Goal: Information Seeking & Learning: Learn about a topic

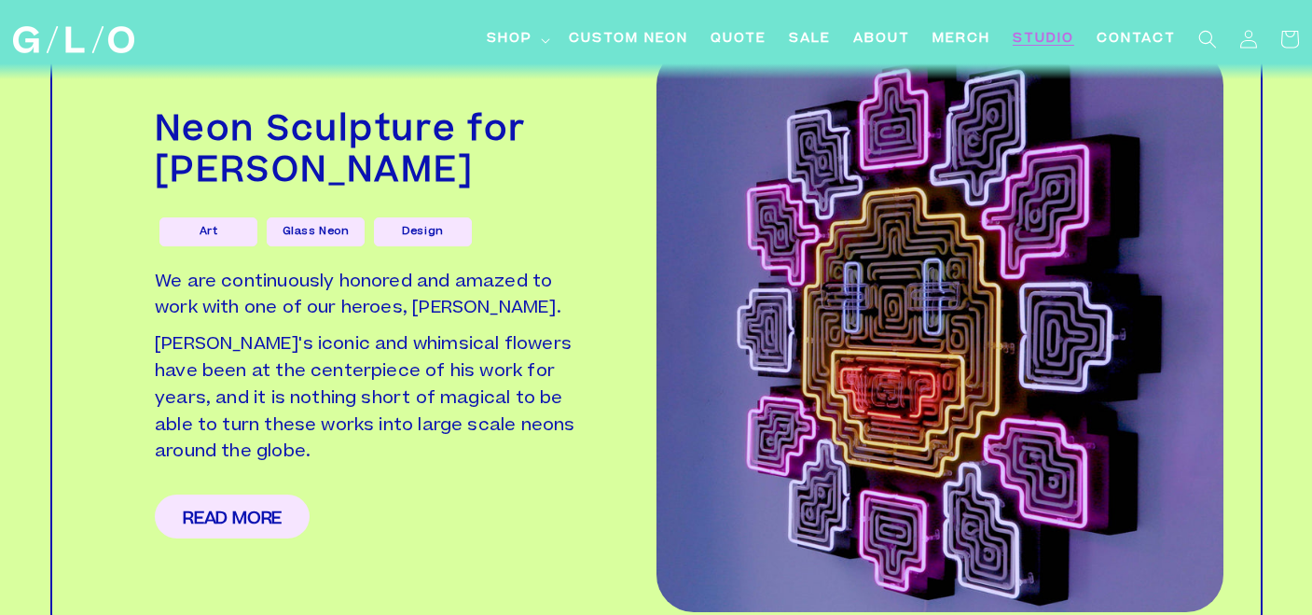
scroll to position [4217, 0]
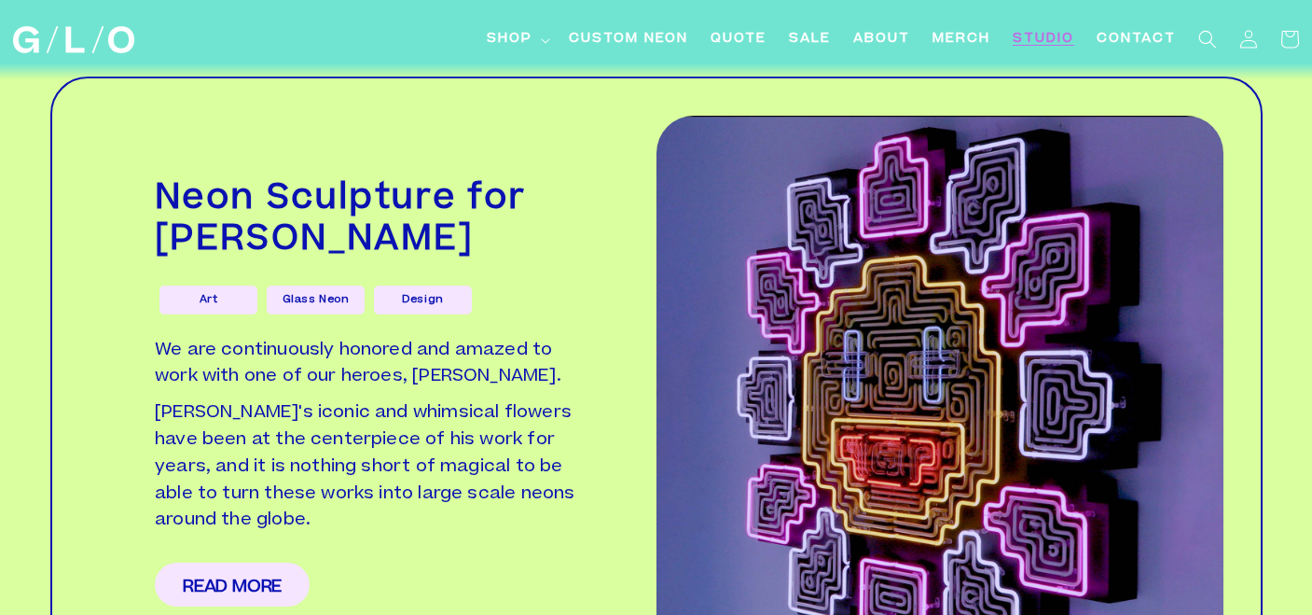
drag, startPoint x: 566, startPoint y: 191, endPoint x: 155, endPoint y: 173, distance: 411.7
click at [155, 180] on h2 "Neon Sculpture for [PERSON_NAME]" at bounding box center [373, 221] width 436 height 82
copy h2 "[PERSON_NAME]"
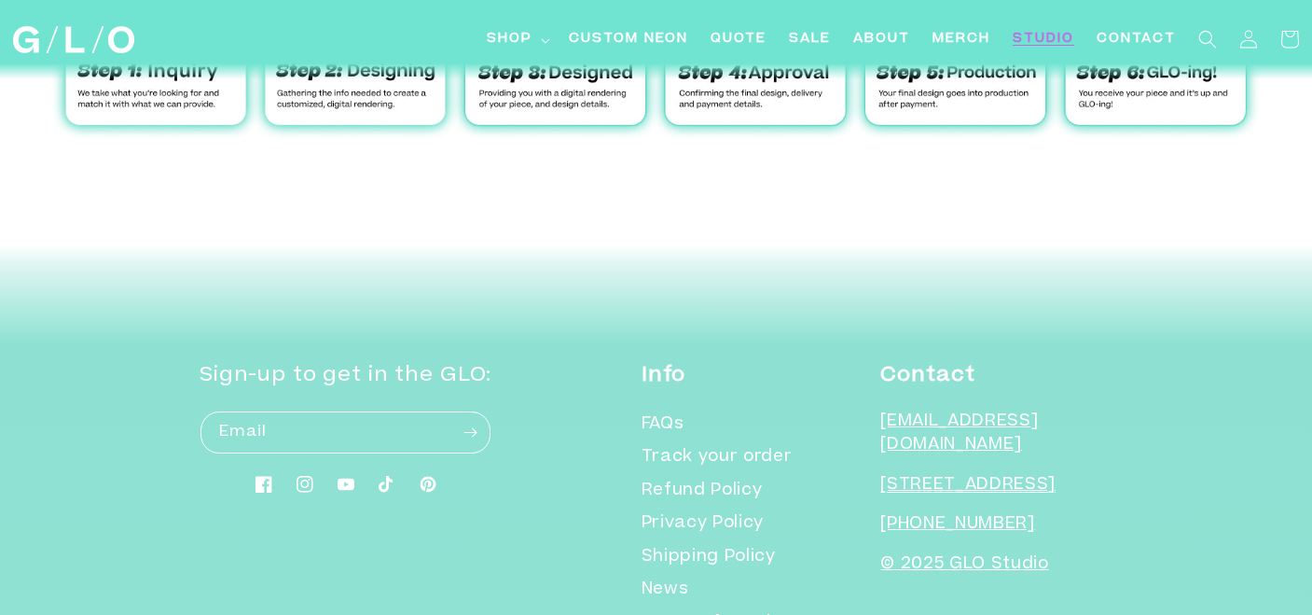
scroll to position [6214, 0]
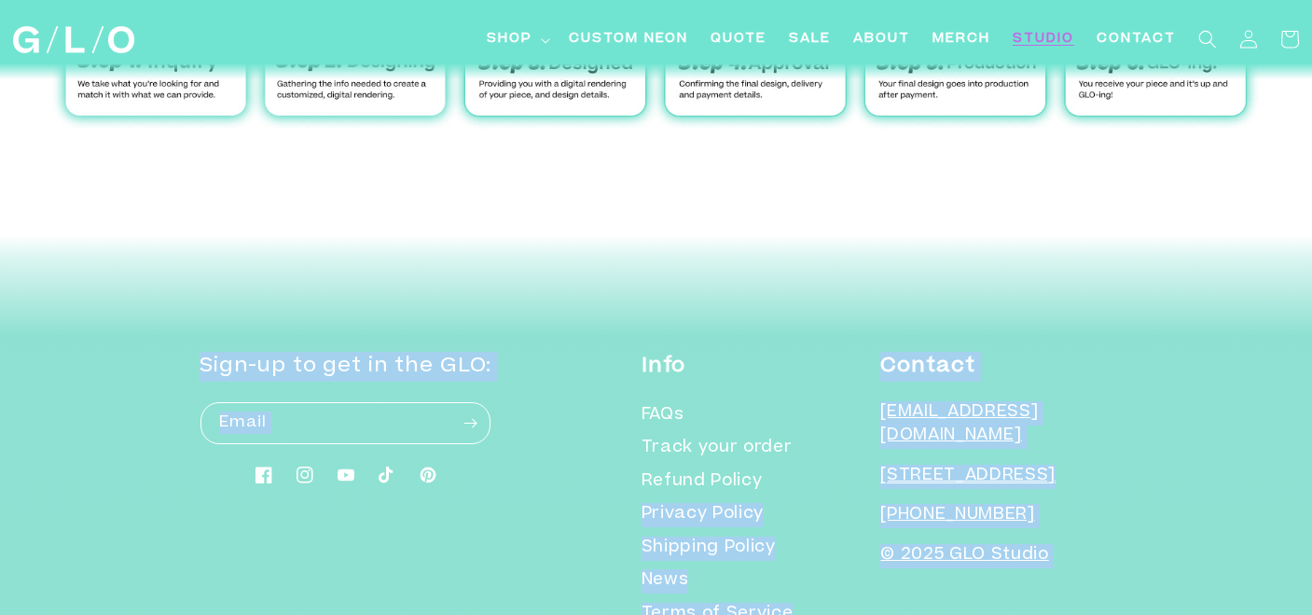
drag, startPoint x: 884, startPoint y: 378, endPoint x: 976, endPoint y: 401, distance: 95.2
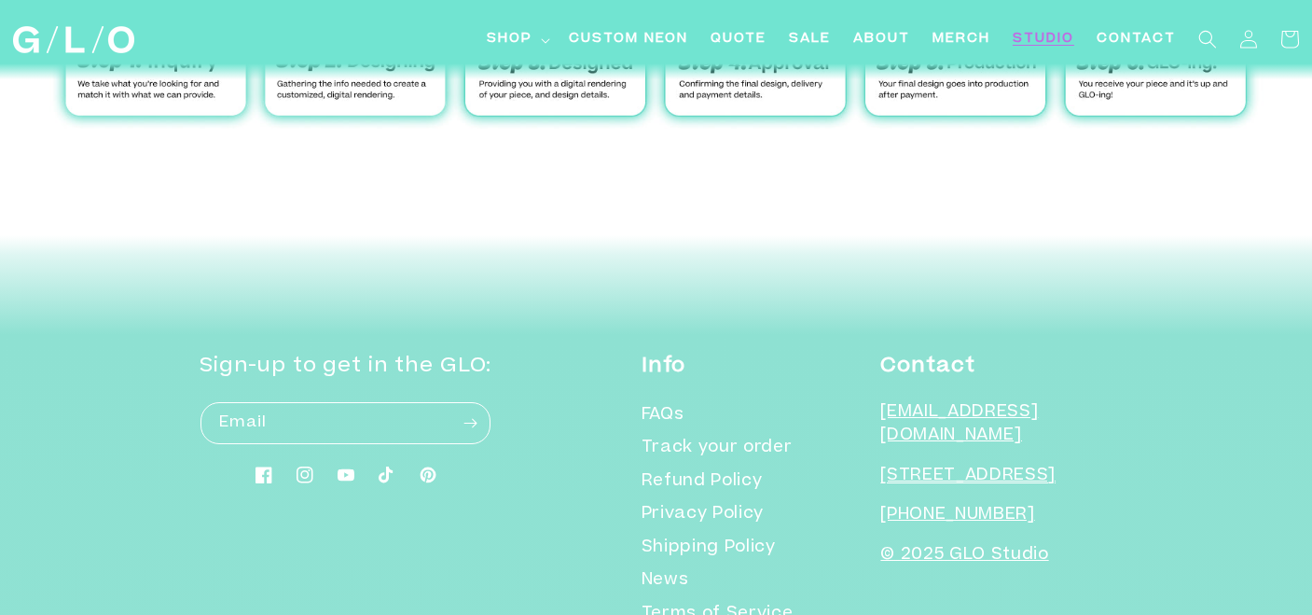
click at [1062, 401] on p "[EMAIL_ADDRESS][DOMAIN_NAME]" at bounding box center [996, 425] width 232 height 48
drag, startPoint x: 855, startPoint y: 371, endPoint x: 932, endPoint y: 402, distance: 82.4
click at [932, 402] on div "Info FAQs Track your order Refund Policy Privacy Policy Shipping Policy News Te…" at bounding box center [877, 491] width 471 height 279
click at [853, 465] on li "Refund Policy" at bounding box center [751, 482] width 218 height 34
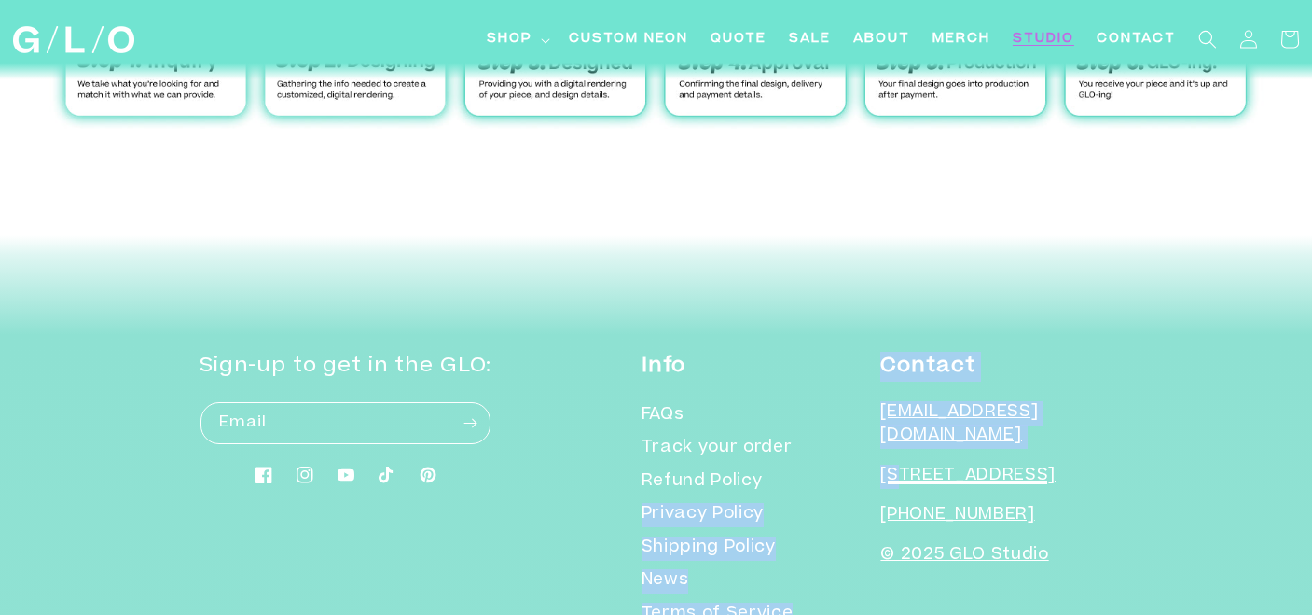
drag, startPoint x: 886, startPoint y: 379, endPoint x: 917, endPoint y: 389, distance: 32.4
click at [917, 389] on div "Info FAQs Track your order Refund Policy Privacy Policy Shipping Policy News Te…" at bounding box center [877, 491] width 471 height 279
click at [874, 401] on ul "FAQs Track your order Refund Policy Privacy Policy Shipping Policy News Terms o…" at bounding box center [758, 516] width 232 height 230
click at [895, 376] on div "Info FAQs Track your order Refund Policy Privacy Policy Shipping Policy News Te…" at bounding box center [877, 491] width 471 height 279
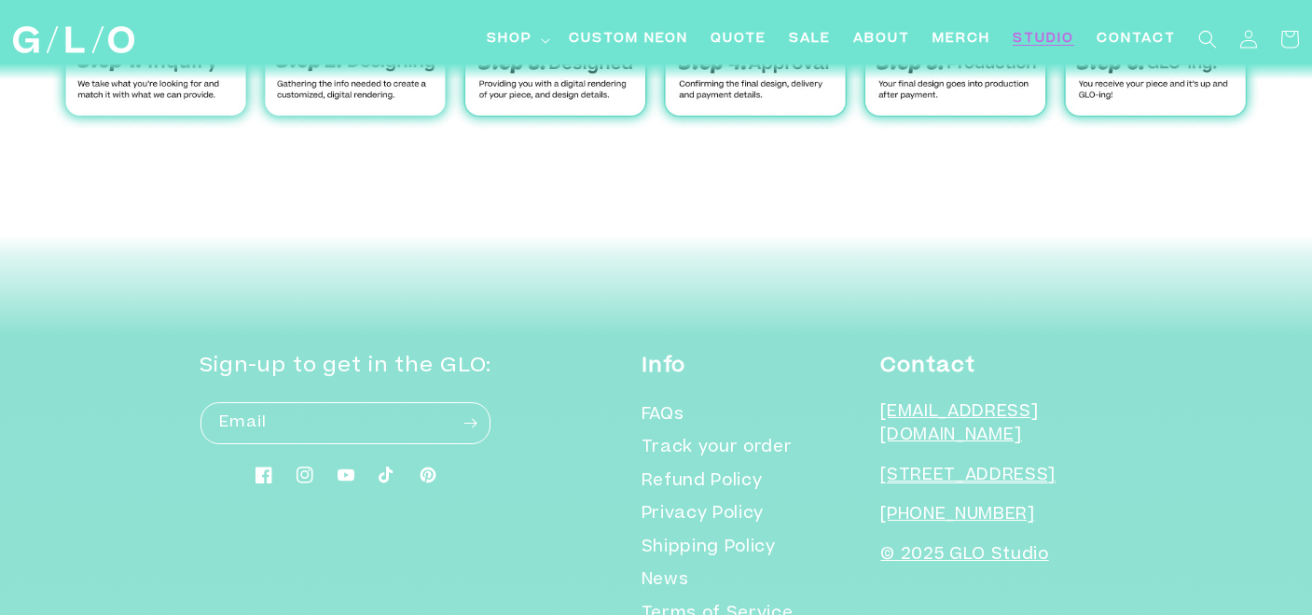
click at [966, 464] on p "[STREET_ADDRESS]" at bounding box center [996, 476] width 232 height 24
drag, startPoint x: 962, startPoint y: 407, endPoint x: 897, endPoint y: 379, distance: 71.0
click at [897, 464] on p "[STREET_ADDRESS]" at bounding box center [996, 476] width 232 height 24
copy span "[STREET_ADDRESS]"
click at [874, 40] on span "About" at bounding box center [881, 40] width 57 height 20
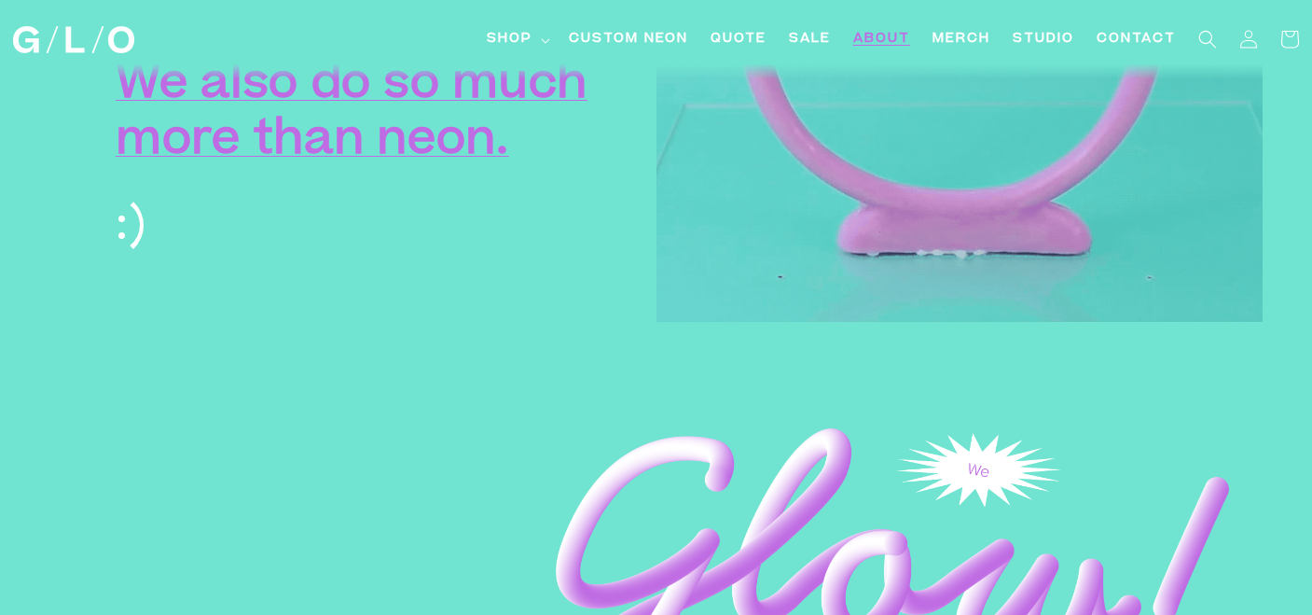
scroll to position [2777, 0]
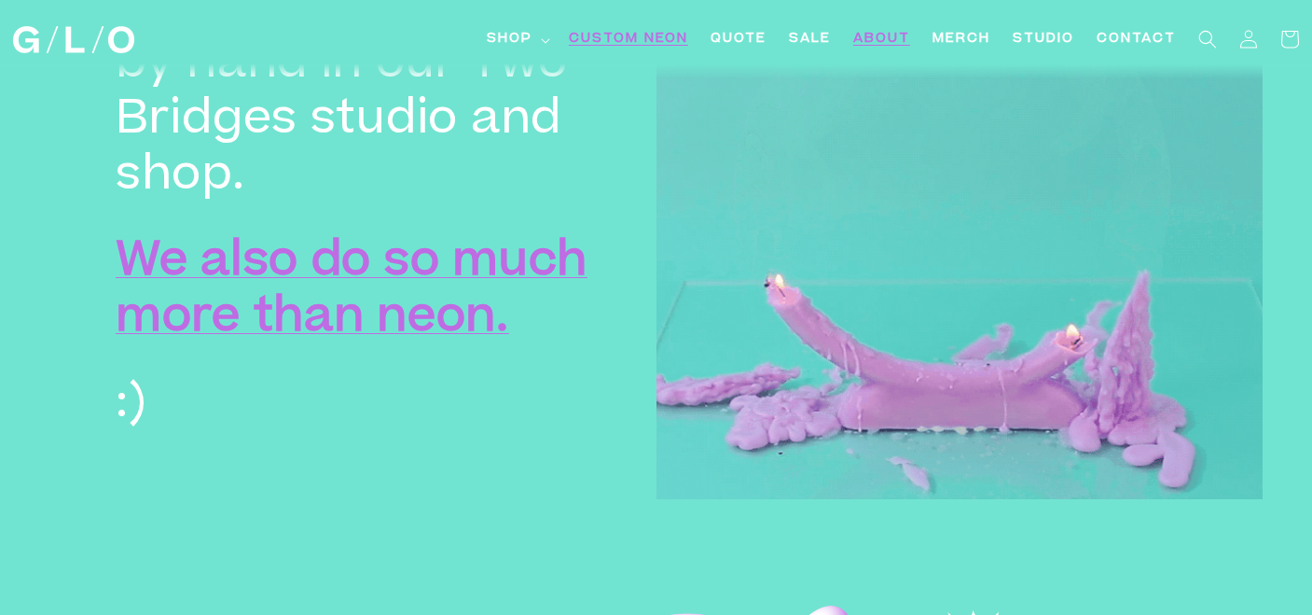
click at [679, 35] on span "Custom Neon" at bounding box center [628, 40] width 119 height 20
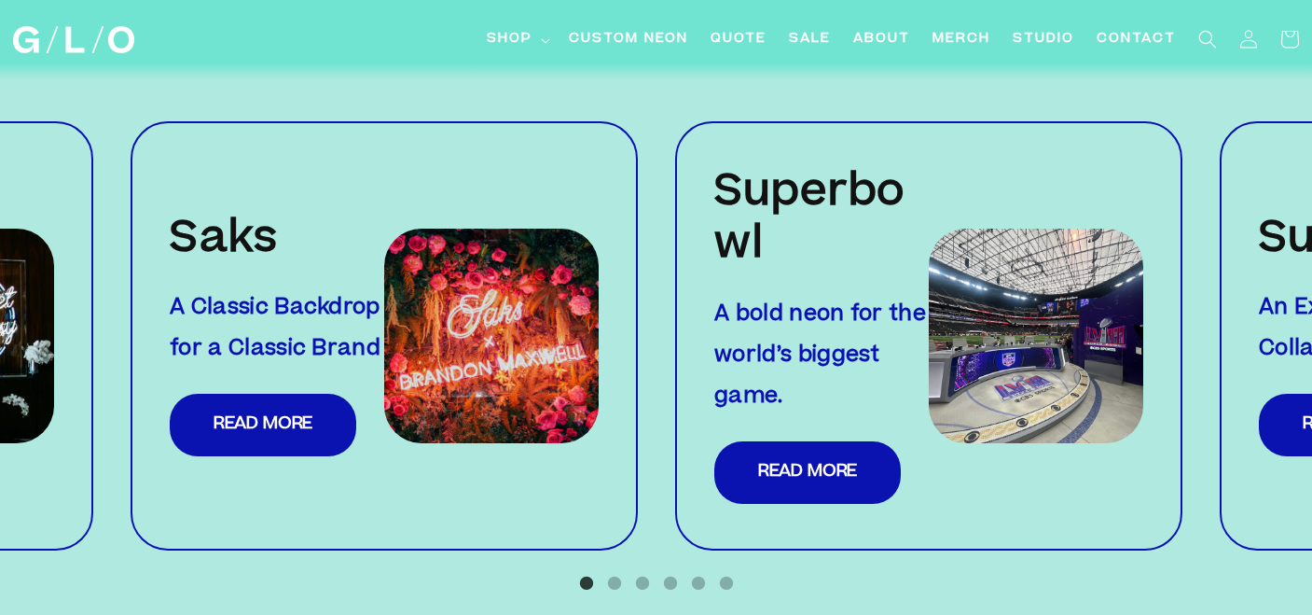
scroll to position [1889, 0]
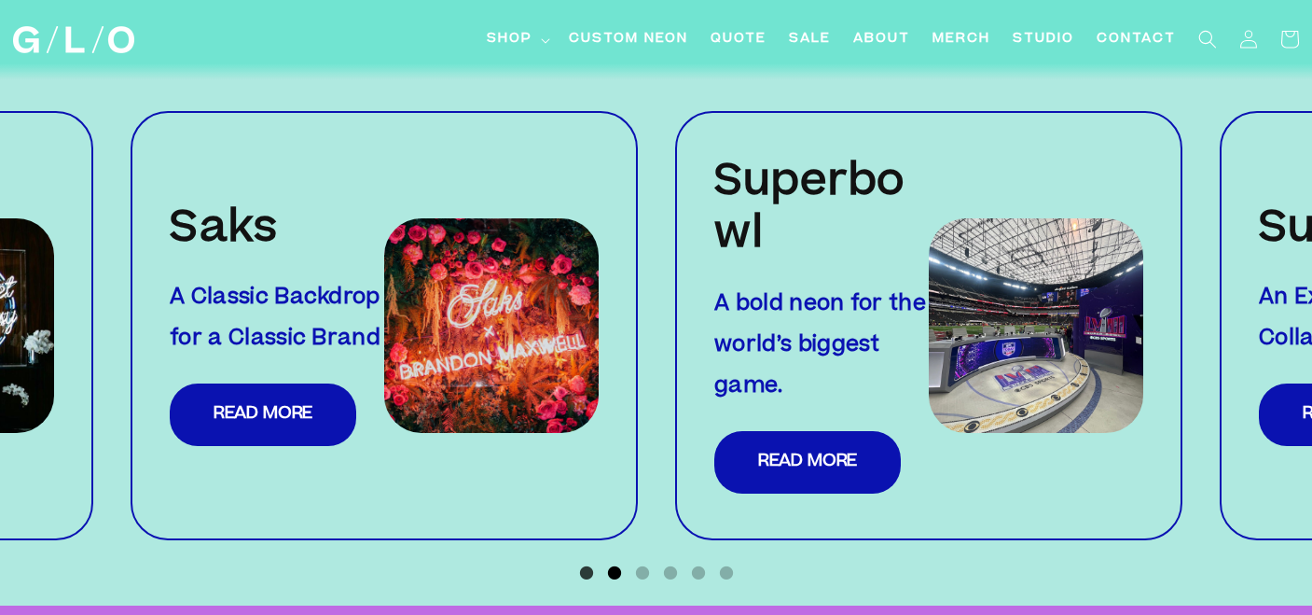
click at [615, 563] on button "2" at bounding box center [614, 572] width 19 height 19
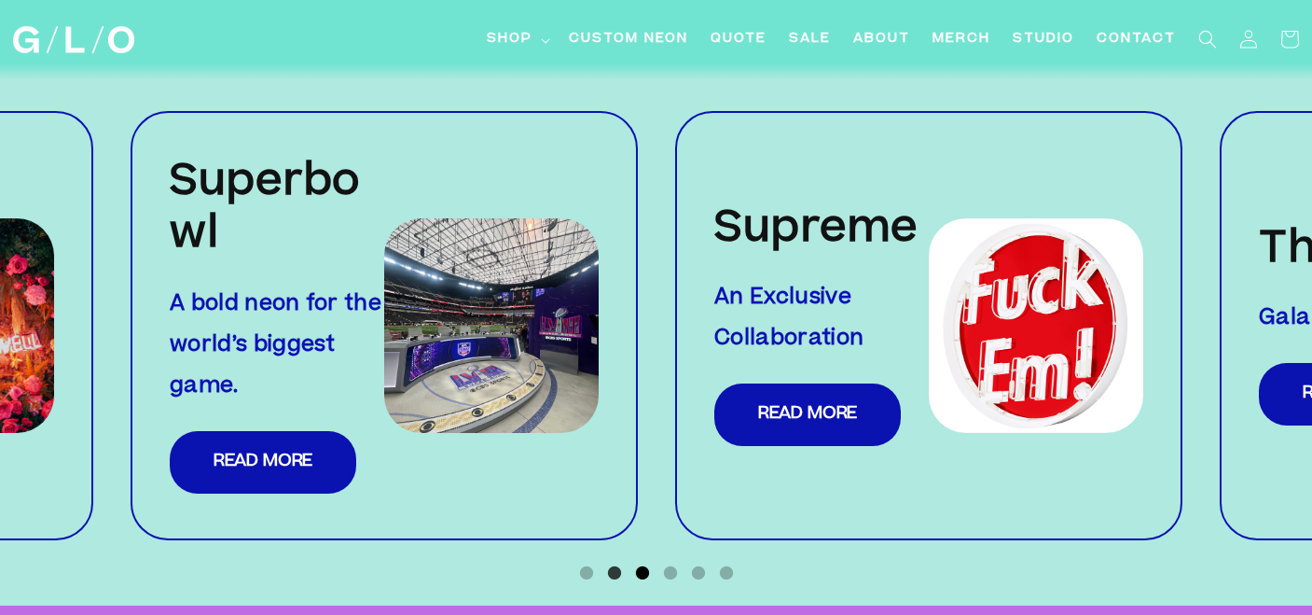
click at [646, 563] on button "3" at bounding box center [642, 572] width 19 height 19
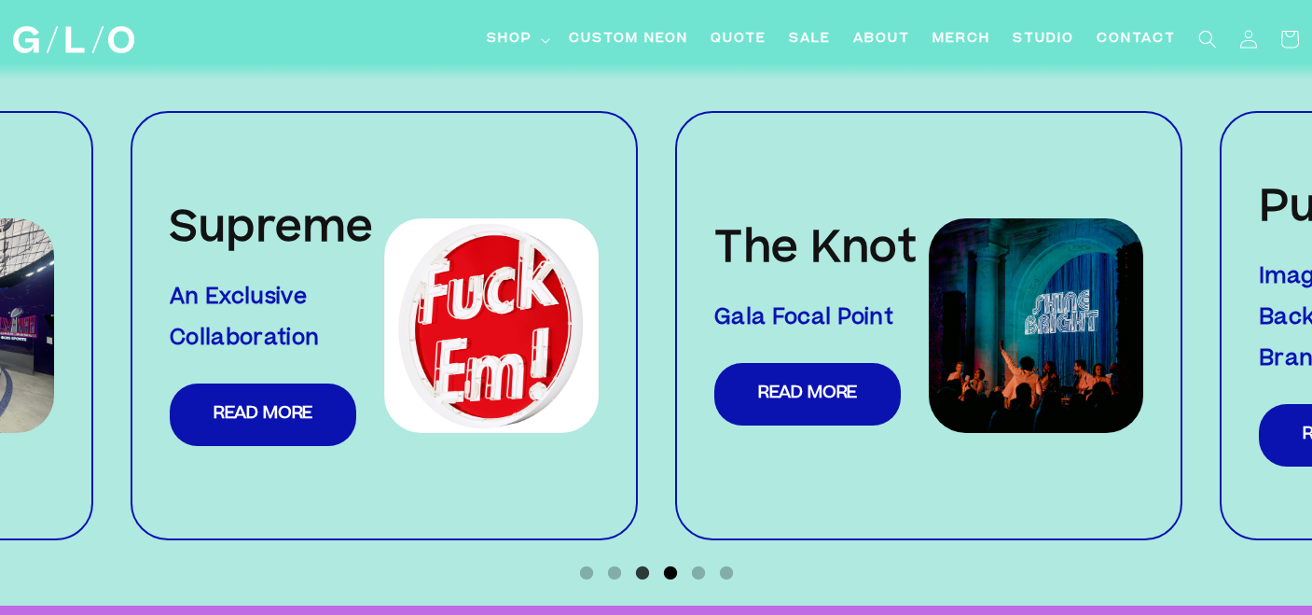
click at [671, 563] on button "4" at bounding box center [670, 572] width 19 height 19
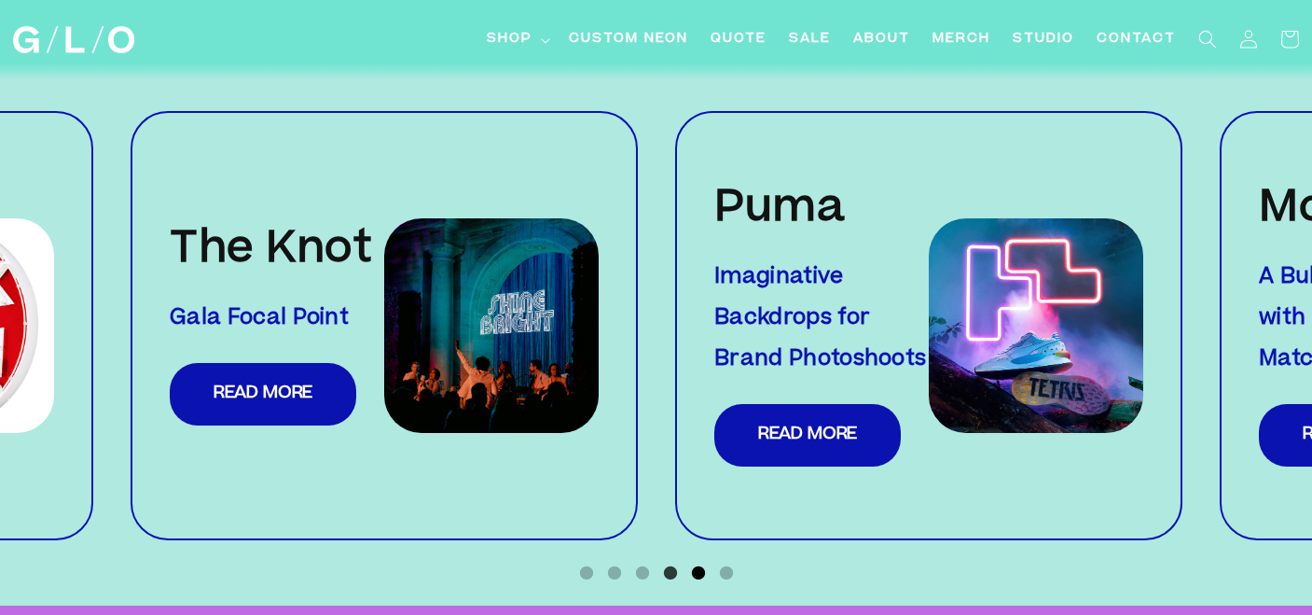
click at [694, 563] on button "5" at bounding box center [698, 572] width 19 height 19
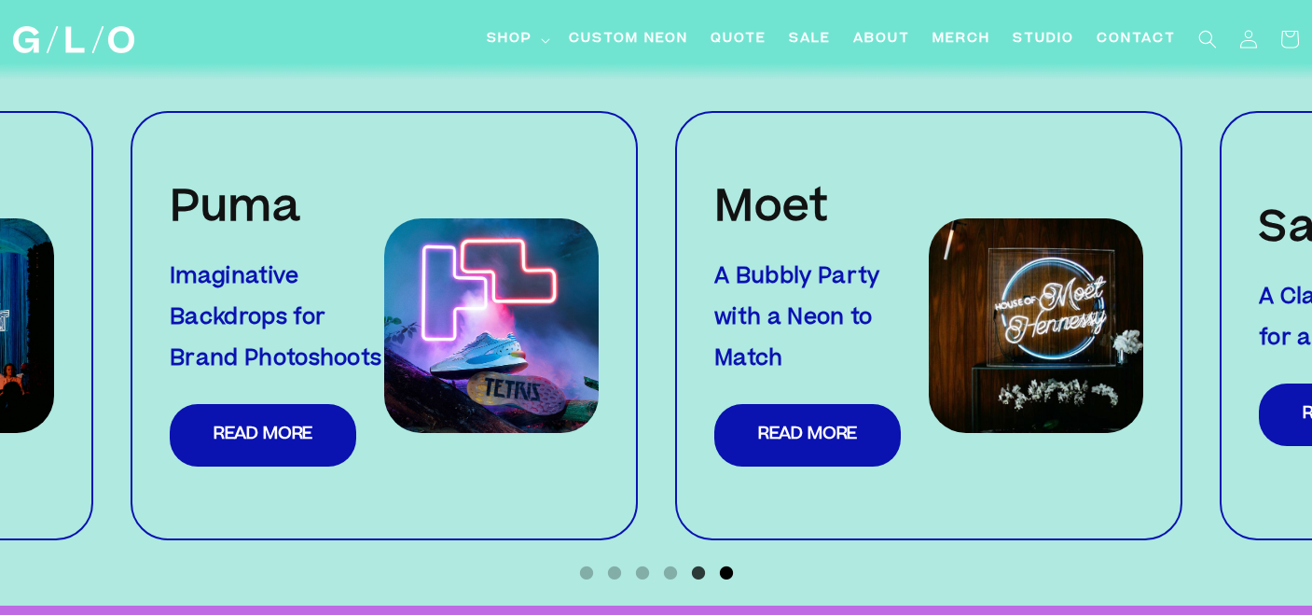
click at [723, 563] on button "6" at bounding box center [726, 572] width 19 height 19
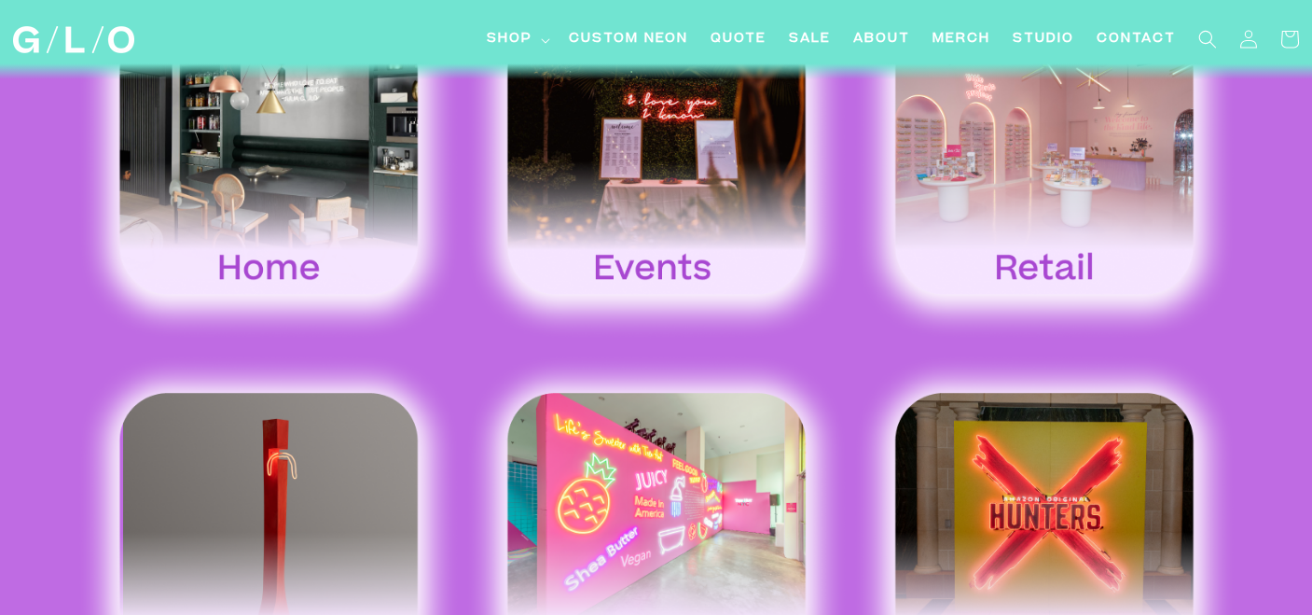
scroll to position [2922, 0]
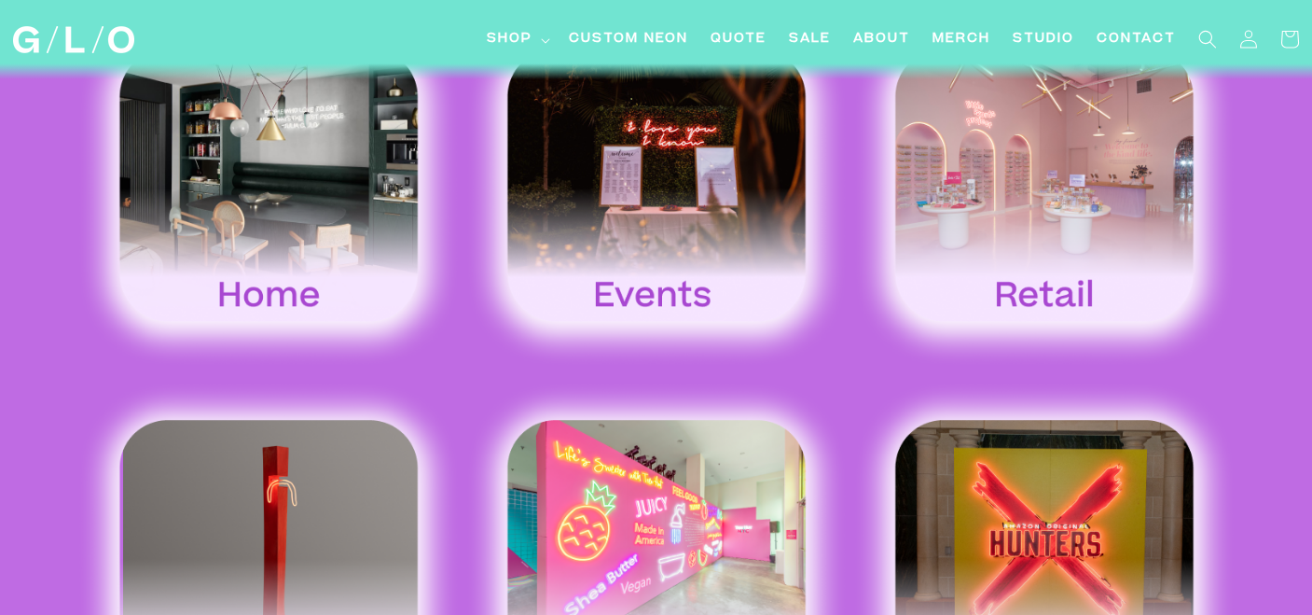
click at [286, 500] on img at bounding box center [269, 559] width 388 height 361
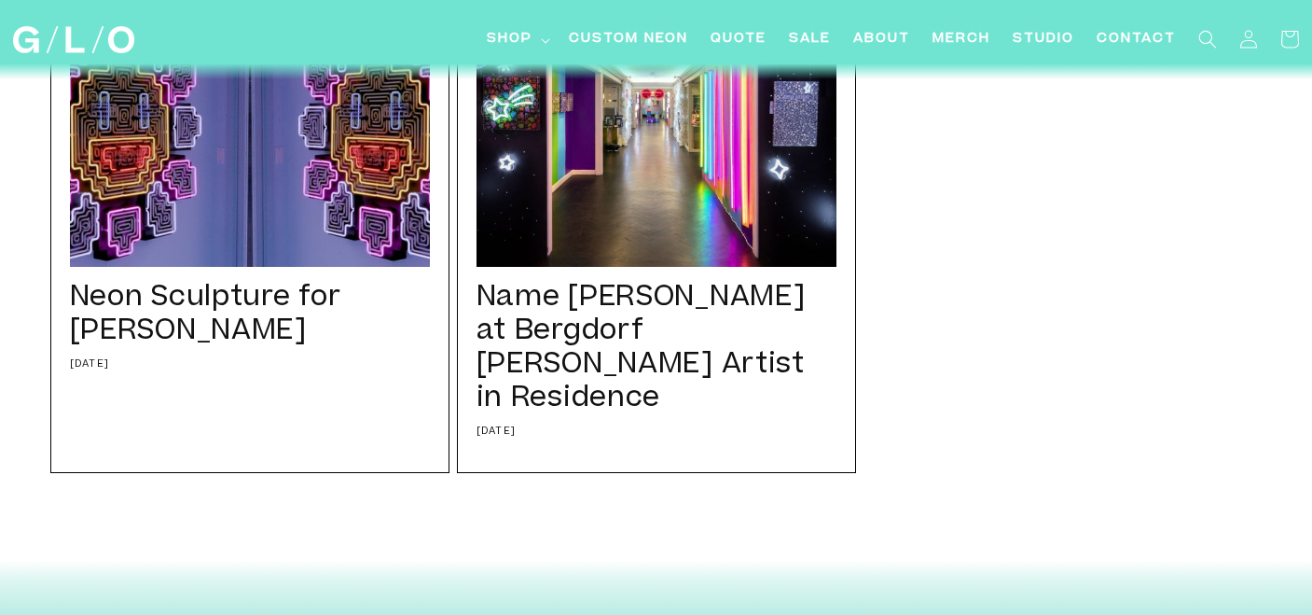
scroll to position [463, 0]
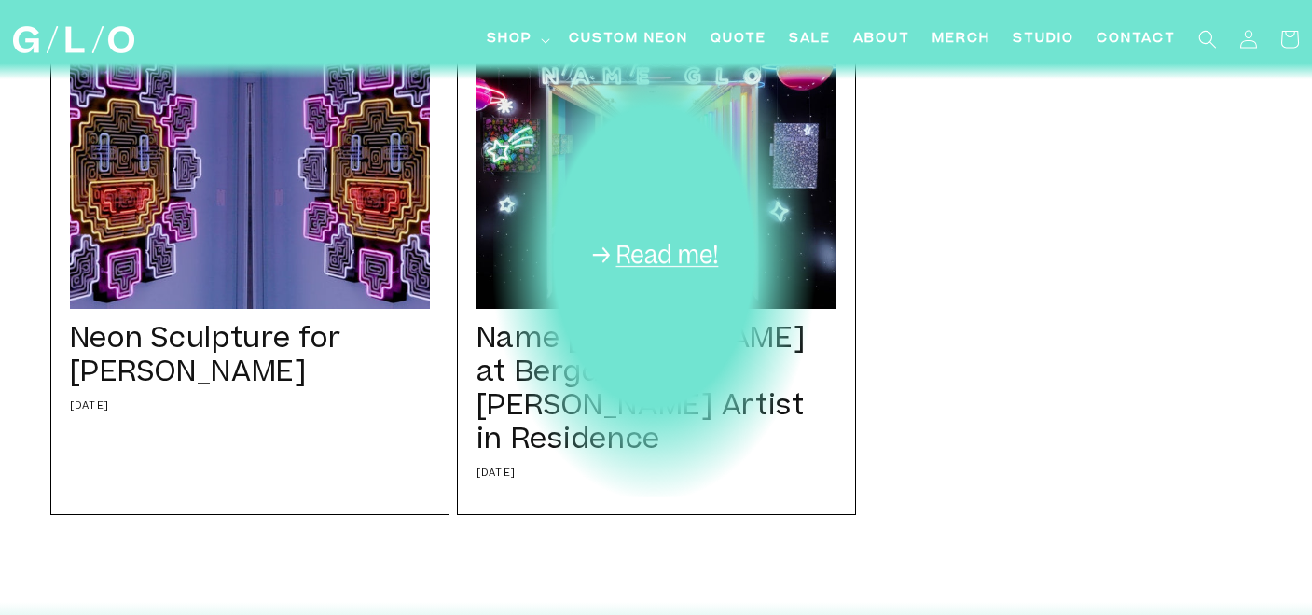
click at [639, 224] on div "Name Glo at Bergdorf Goodman Artist in Residence 02/17/20 We transformed the 7t…" at bounding box center [656, 261] width 399 height 505
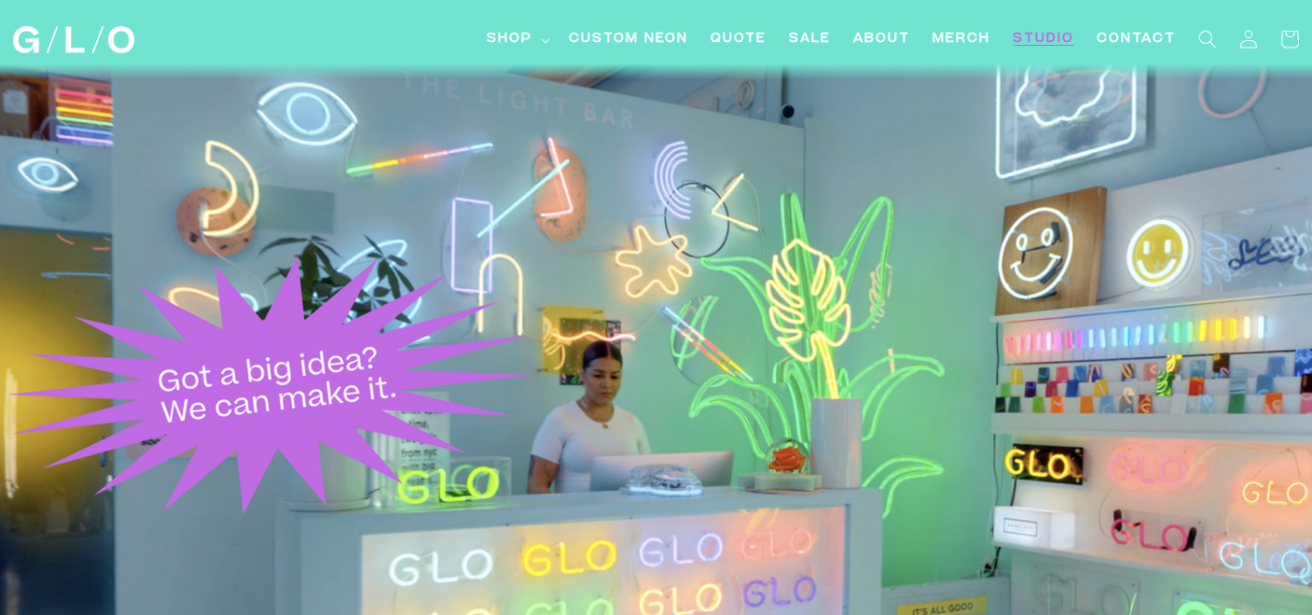
click at [110, 33] on img at bounding box center [73, 39] width 121 height 27
